Goal: Task Accomplishment & Management: Use online tool/utility

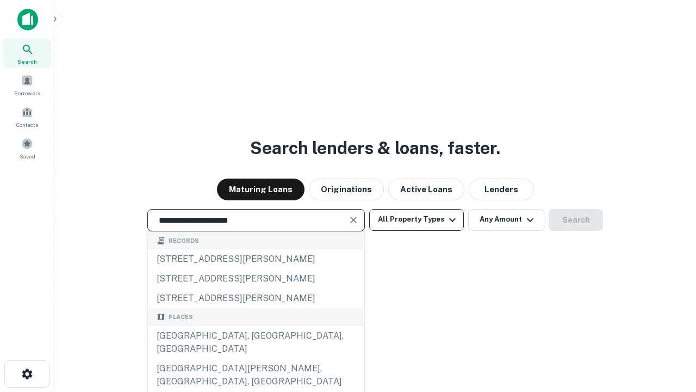
click at [256, 358] on div "Santa Monica, CA, USA" at bounding box center [256, 342] width 216 height 33
type input "**********"
click at [417, 219] on button "All Property Types" at bounding box center [416, 220] width 95 height 22
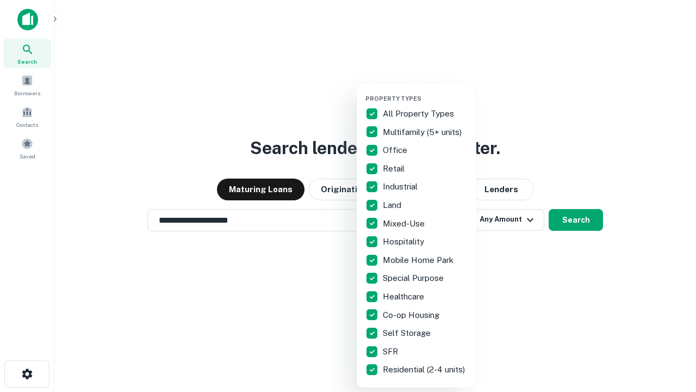
click at [425, 91] on button "button" at bounding box center [425, 91] width 120 height 1
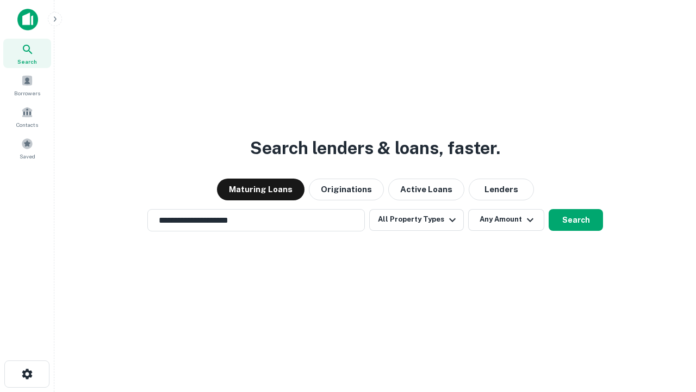
scroll to position [17, 0]
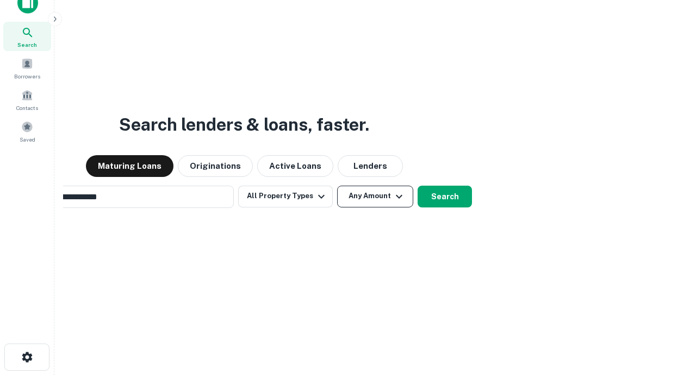
click at [337, 185] on button "Any Amount" at bounding box center [375, 196] width 76 height 22
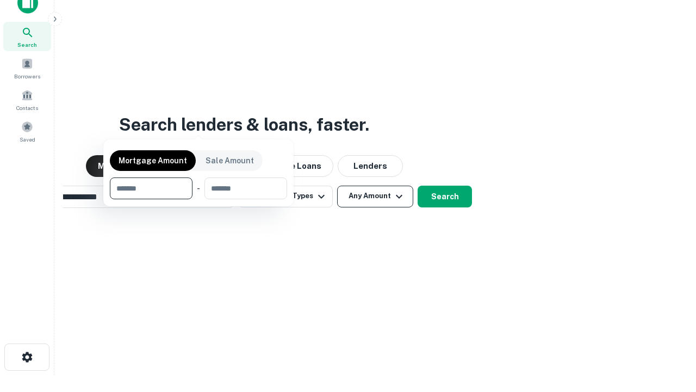
scroll to position [17, 0]
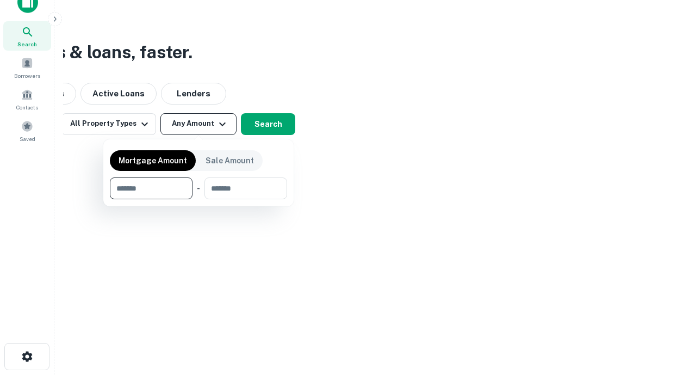
type input "*******"
click at [199, 199] on button "button" at bounding box center [198, 199] width 177 height 1
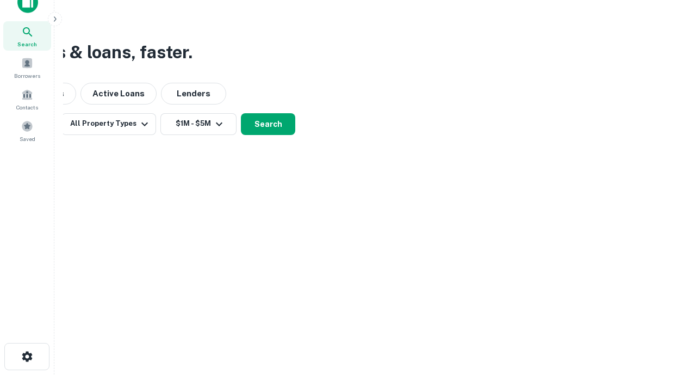
scroll to position [17, 0]
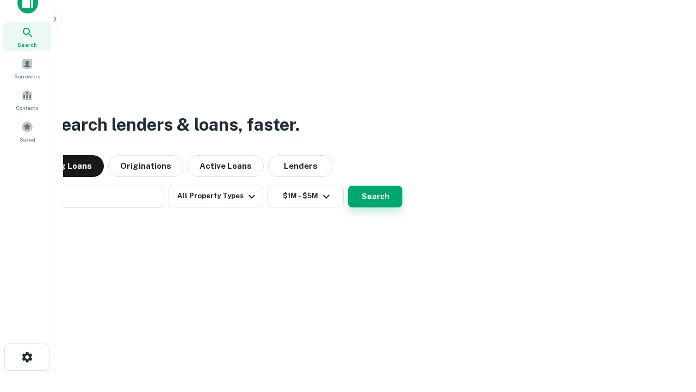
click at [348, 185] on button "Search" at bounding box center [375, 196] width 54 height 22
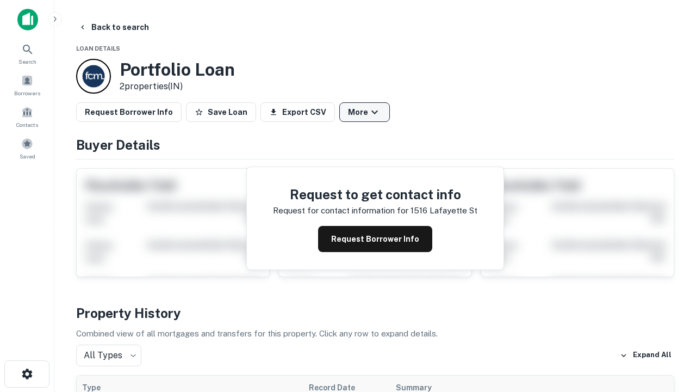
click at [364, 112] on button "More" at bounding box center [364, 112] width 51 height 20
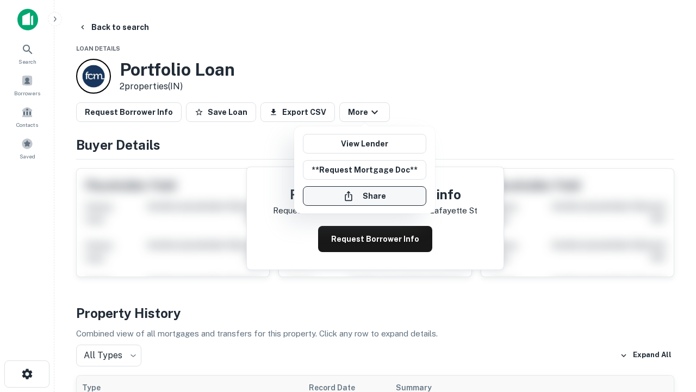
click at [364, 196] on button "Share" at bounding box center [364, 196] width 123 height 20
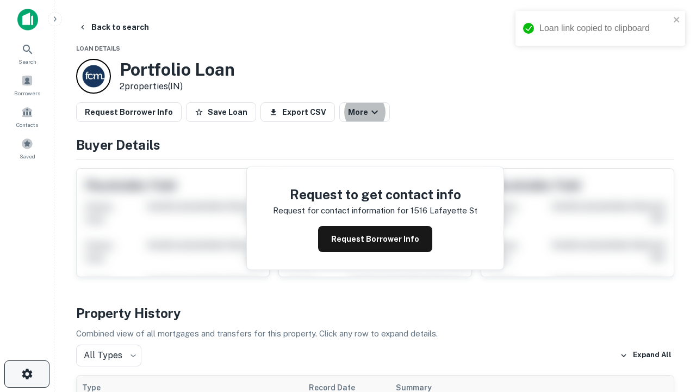
click at [27, 374] on icon "button" at bounding box center [27, 373] width 13 height 13
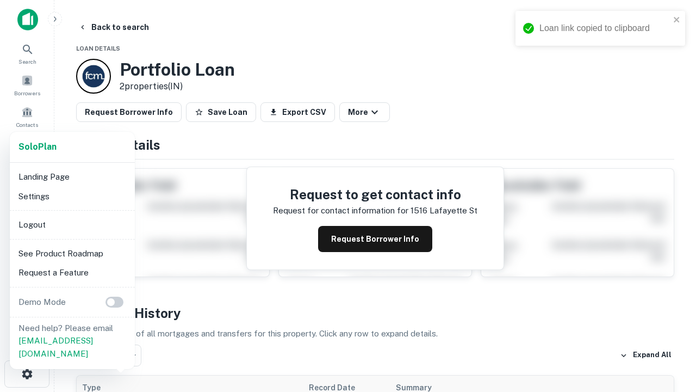
click at [72, 224] on li "Logout" at bounding box center [72, 225] width 116 height 20
